Goal: Task Accomplishment & Management: Use online tool/utility

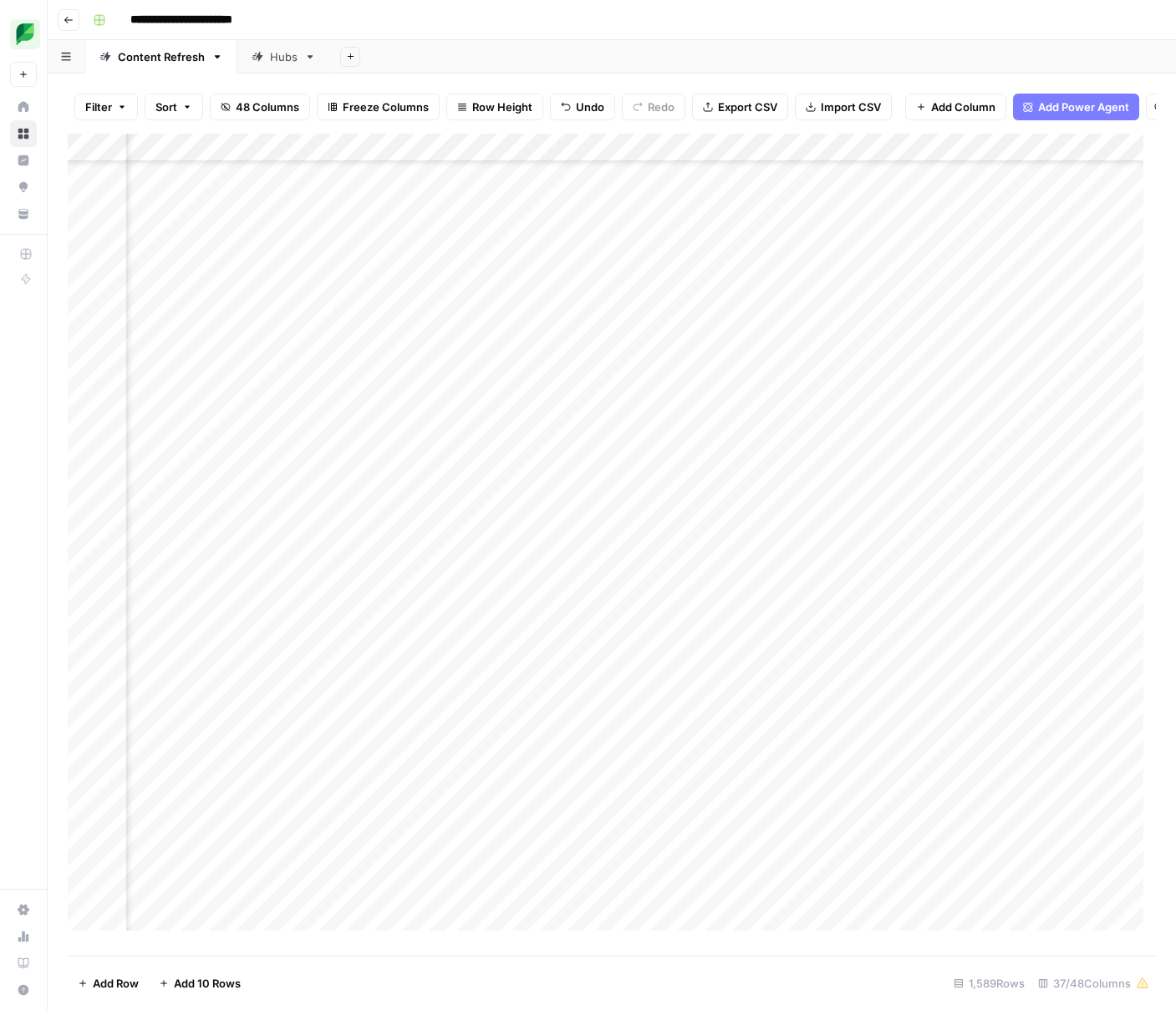
scroll to position [29416, 3182]
click at [501, 208] on div "Add Column" at bounding box center [612, 538] width 1089 height 810
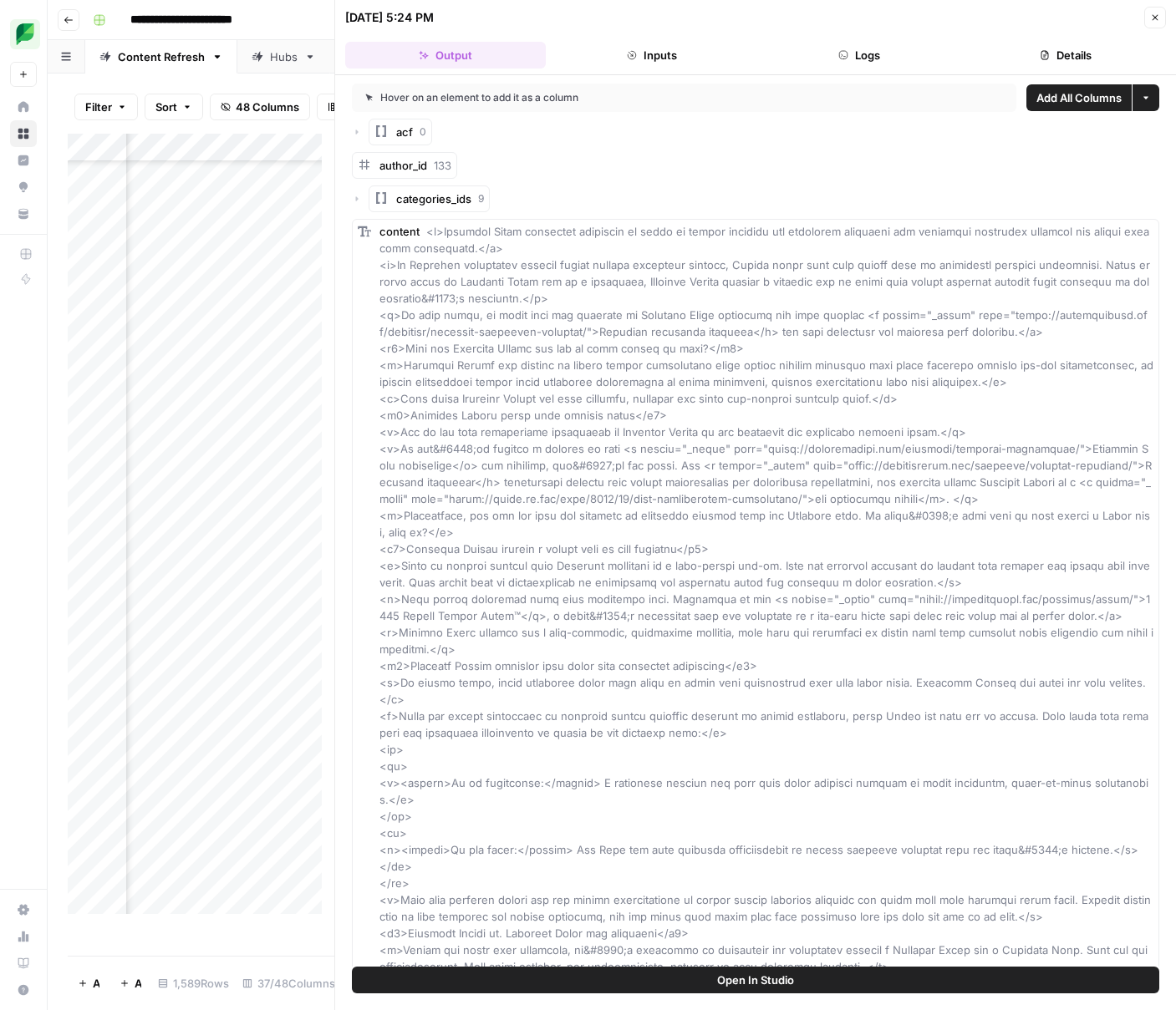
click at [1161, 19] on button "Close" at bounding box center [1155, 18] width 22 height 22
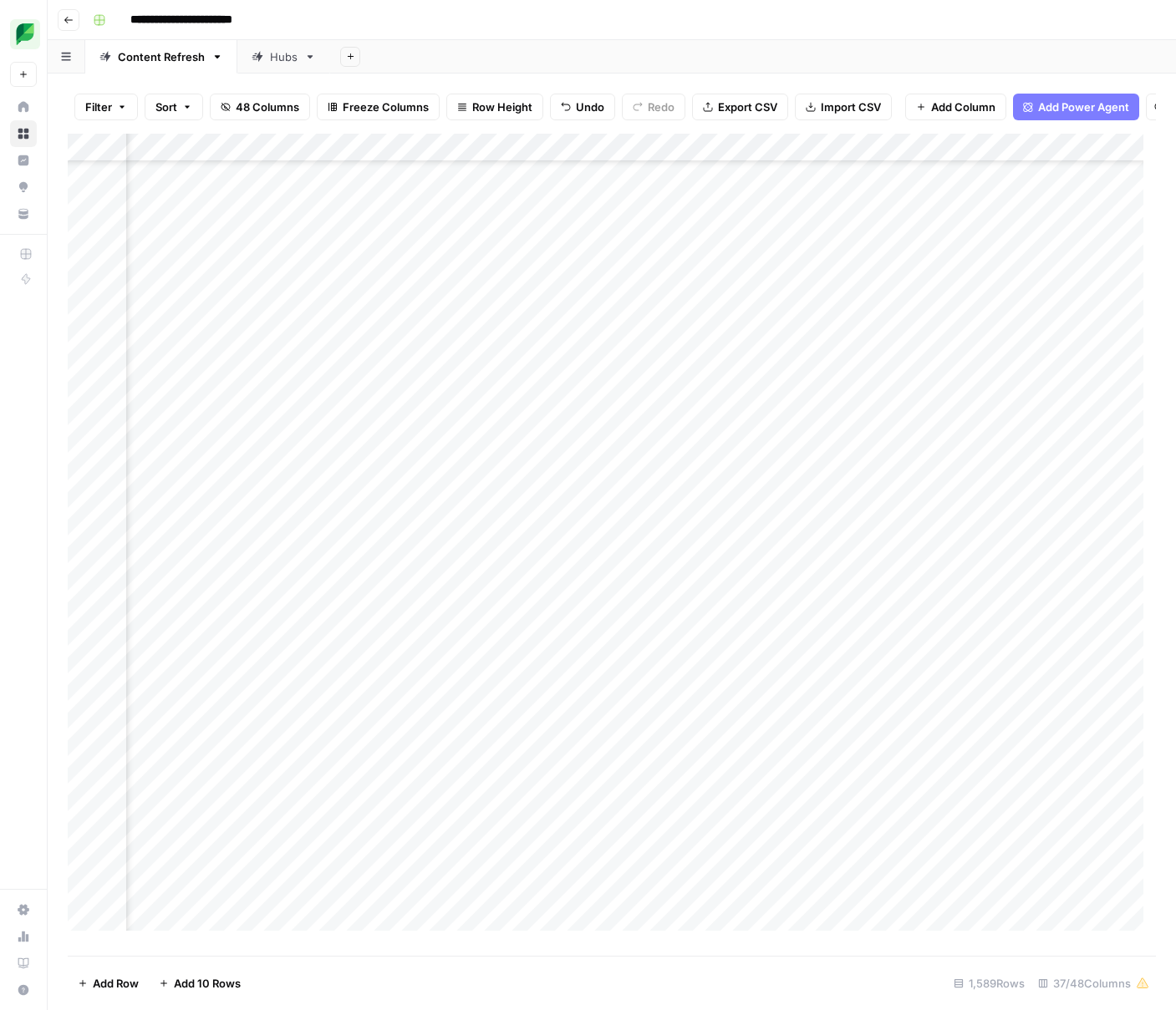
scroll to position [29416, 3698]
click at [733, 210] on div "Add Column" at bounding box center [612, 538] width 1089 height 810
click at [759, 210] on div "Add Column" at bounding box center [612, 538] width 1089 height 810
click at [1016, 208] on div "Add Column" at bounding box center [612, 538] width 1089 height 810
click at [1055, 210] on div "Add Column" at bounding box center [612, 538] width 1089 height 810
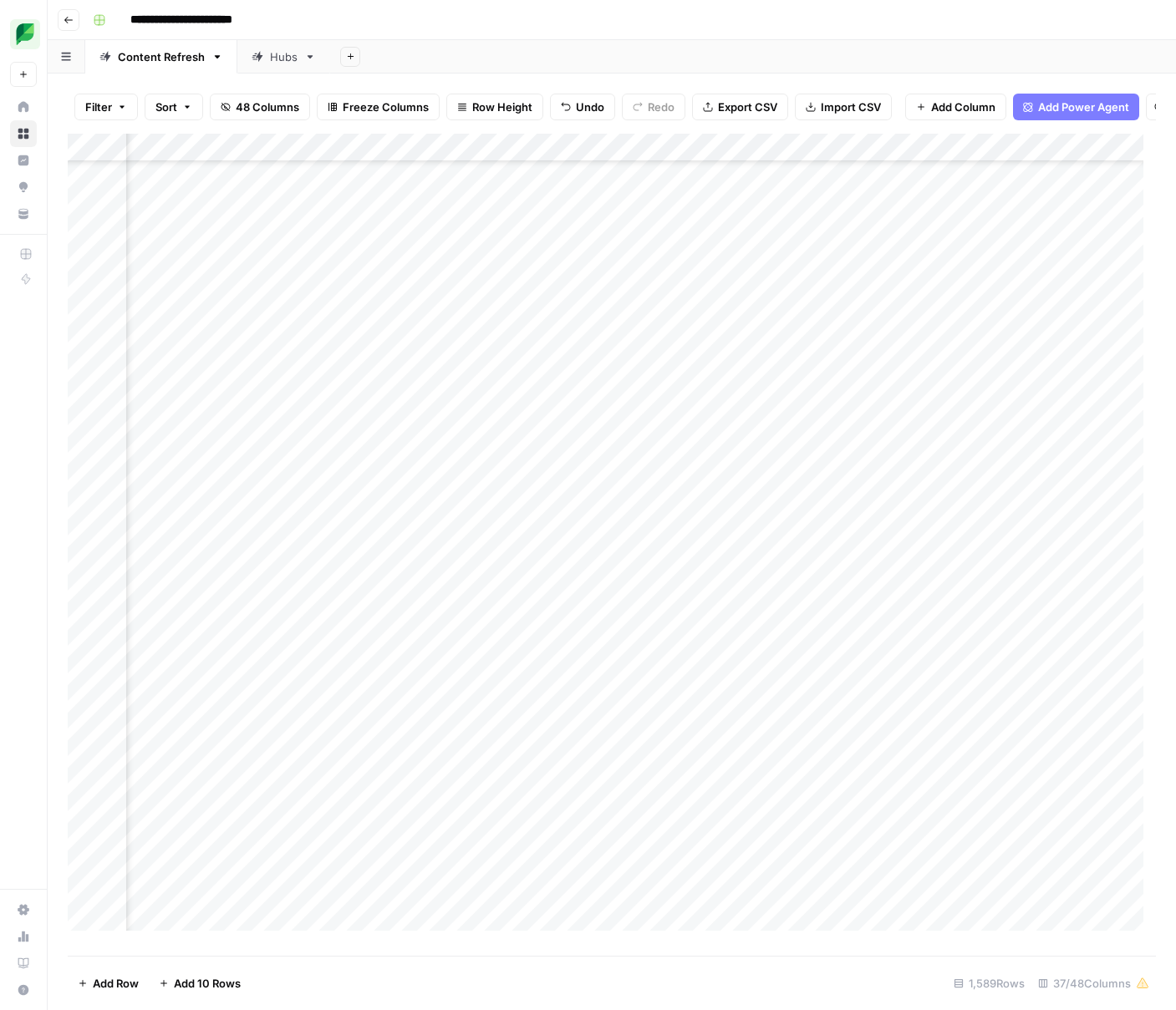
scroll to position [29416, 3630]
click at [829, 162] on div "Add Column" at bounding box center [612, 538] width 1089 height 810
click at [829, 162] on div at bounding box center [764, 164] width 152 height 34
click at [735, 82] on div "Filter Sort 48 Columns Freeze Columns Row Height Undo Redo Export CSV Import CS…" at bounding box center [612, 107] width 1089 height 54
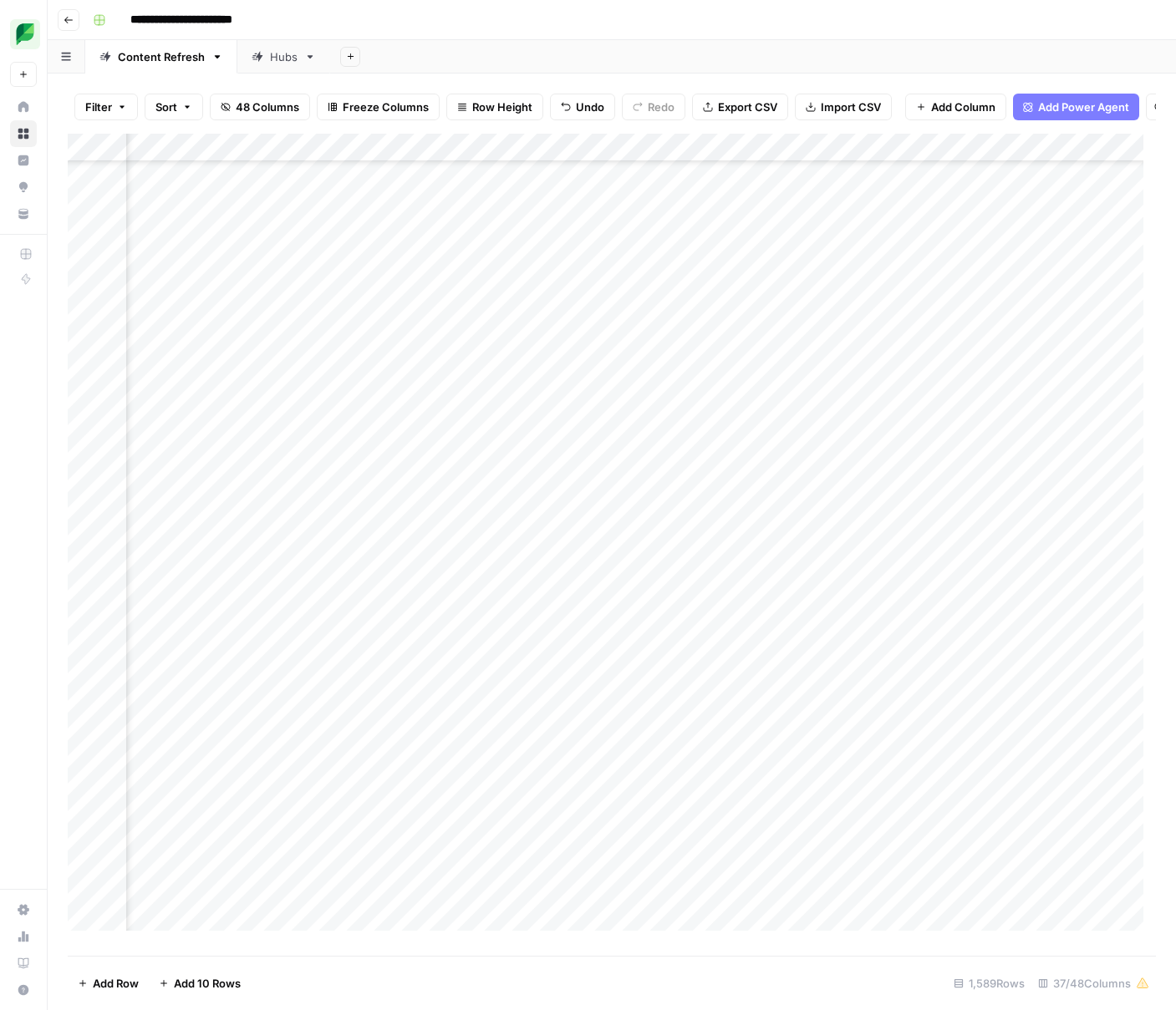
click at [319, 213] on div "Add Column" at bounding box center [612, 538] width 1089 height 810
click at [321, 248] on span "Copy link to cell" at bounding box center [348, 250] width 134 height 17
click at [621, 200] on div "Add Column" at bounding box center [612, 538] width 1089 height 810
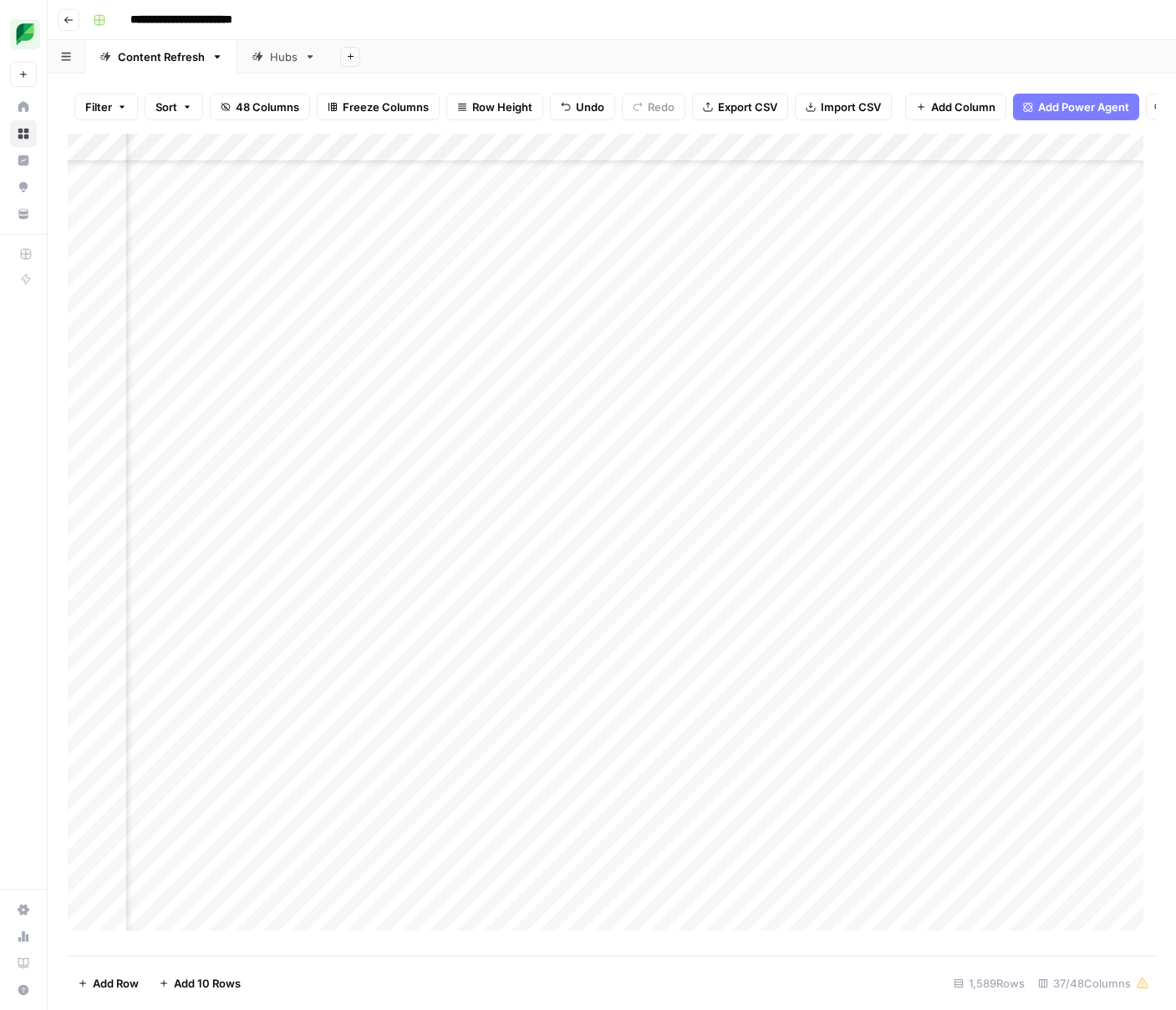
click at [296, 327] on div "Add Column" at bounding box center [612, 538] width 1089 height 810
